Goal: Information Seeking & Learning: Learn about a topic

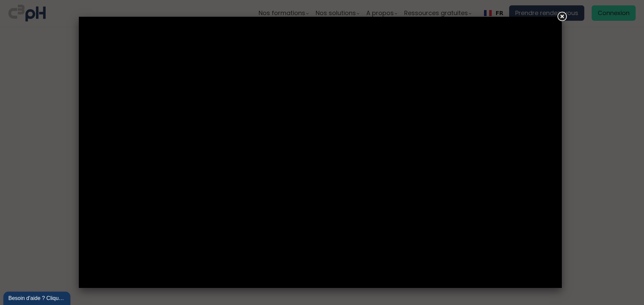
click at [560, 16] on link at bounding box center [562, 17] width 12 height 12
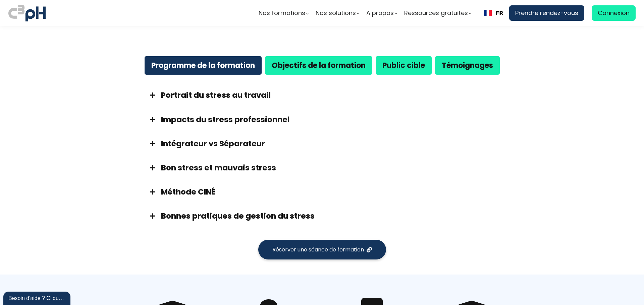
scroll to position [335, 0]
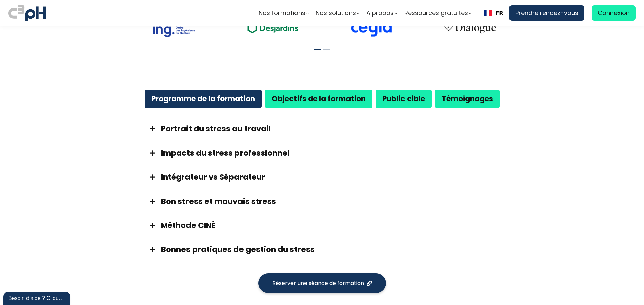
click at [322, 141] on div "Portrait du stress au travail" at bounding box center [321, 129] width 369 height 24
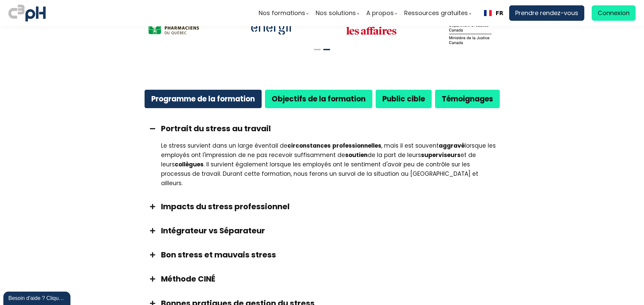
scroll to position [302, 0]
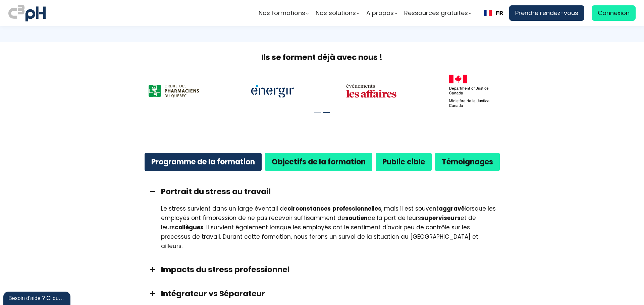
scroll to position [268, 0]
